Goal: Navigation & Orientation: Find specific page/section

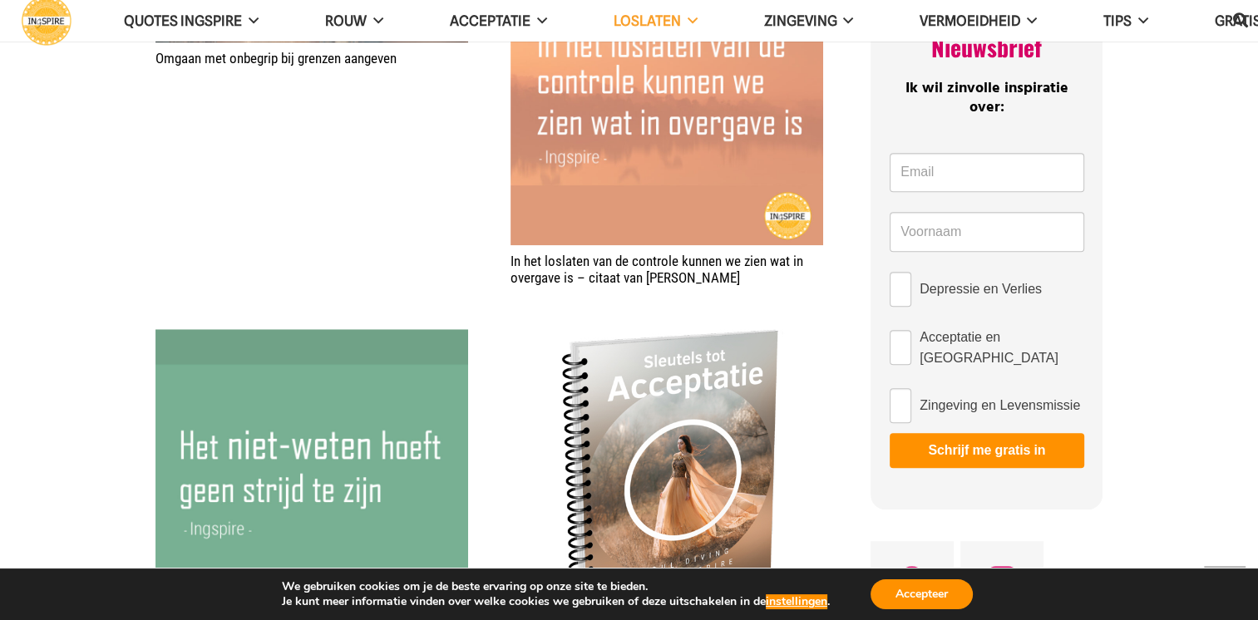
scroll to position [1413, 0]
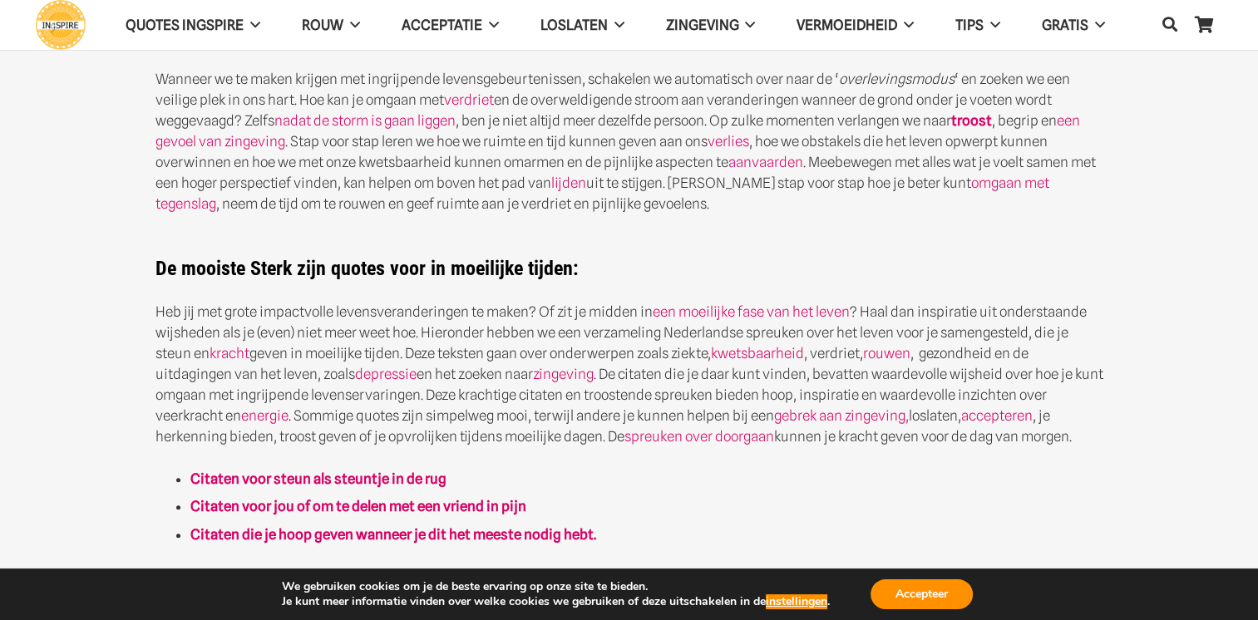
scroll to position [665, 0]
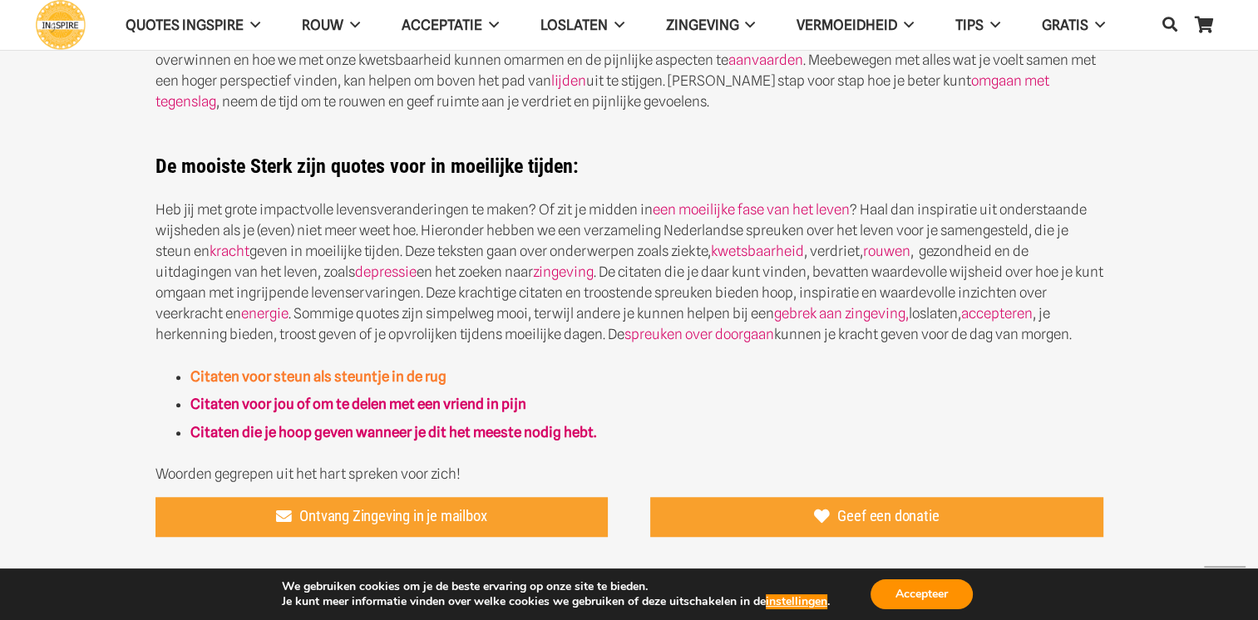
click at [414, 371] on strong "Citaten voor steun als steuntje in de rug" at bounding box center [318, 376] width 256 height 17
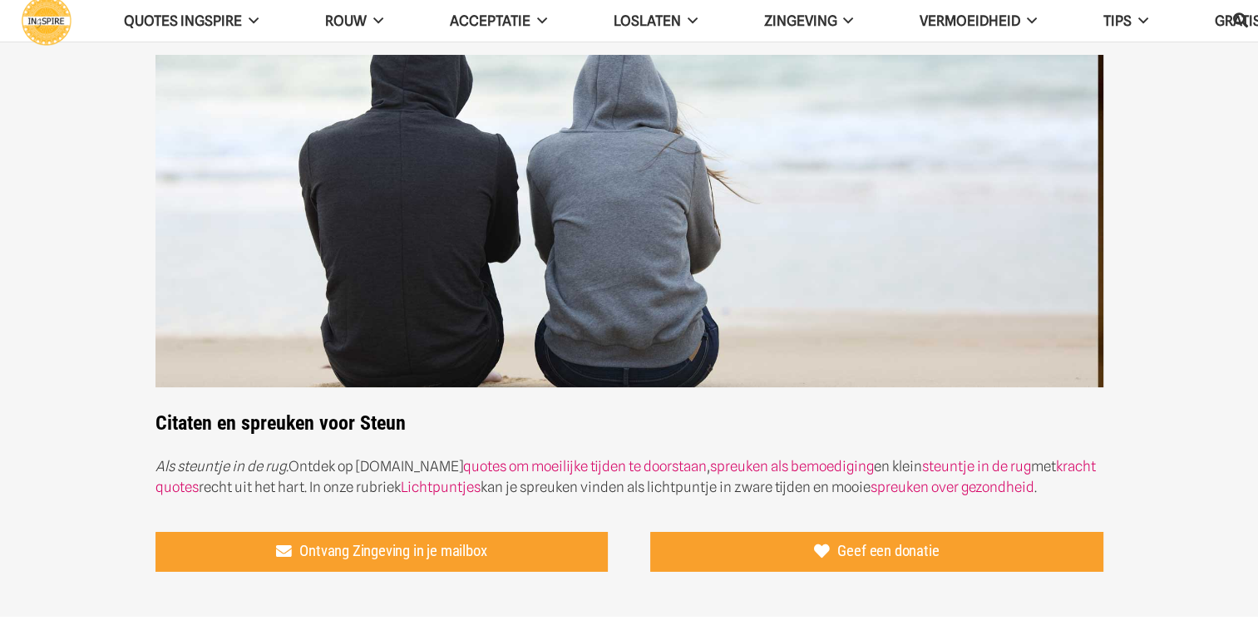
scroll to position [249, 0]
